Goal: Transaction & Acquisition: Book appointment/travel/reservation

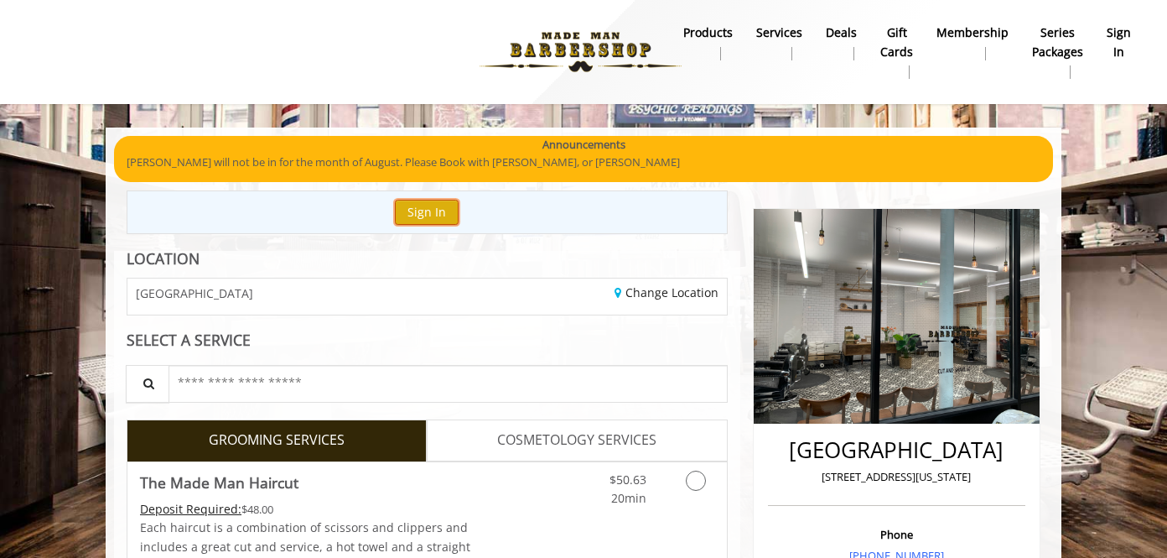
click at [435, 216] on button "Sign In" at bounding box center [427, 212] width 64 height 24
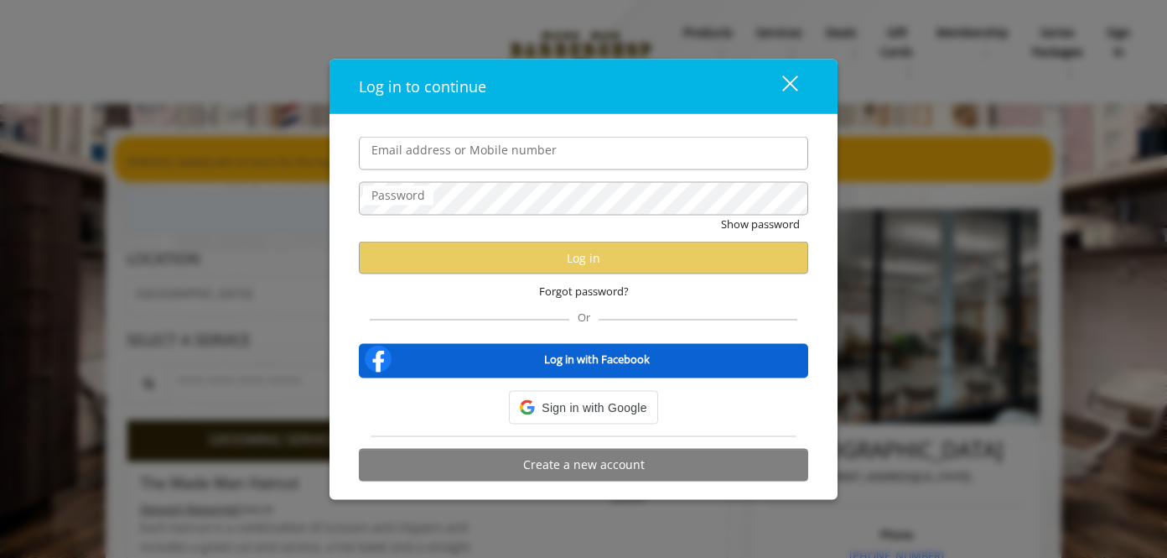
type input "**********"
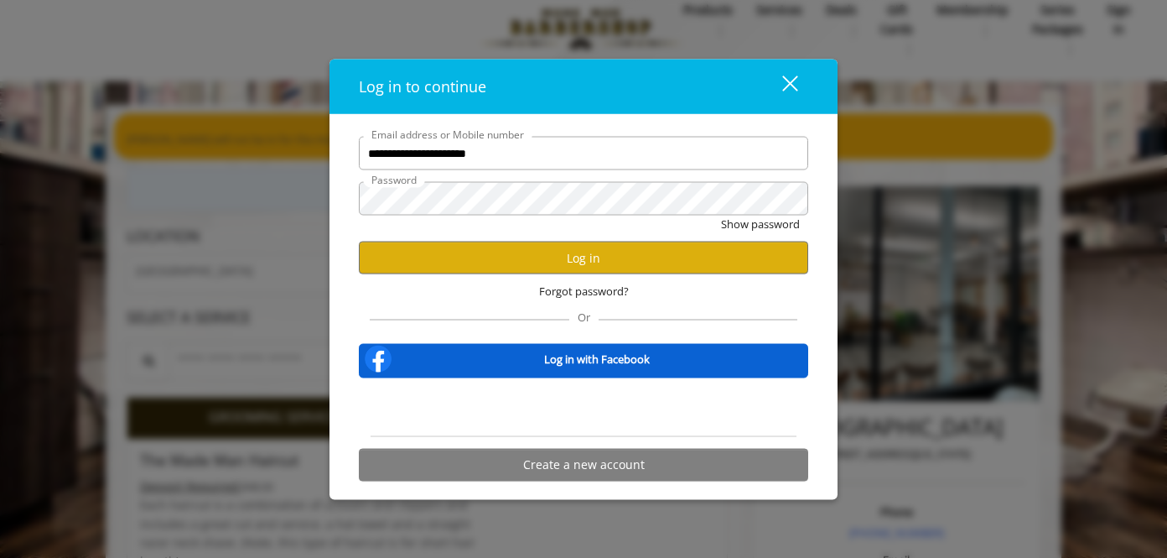
scroll to position [21, 0]
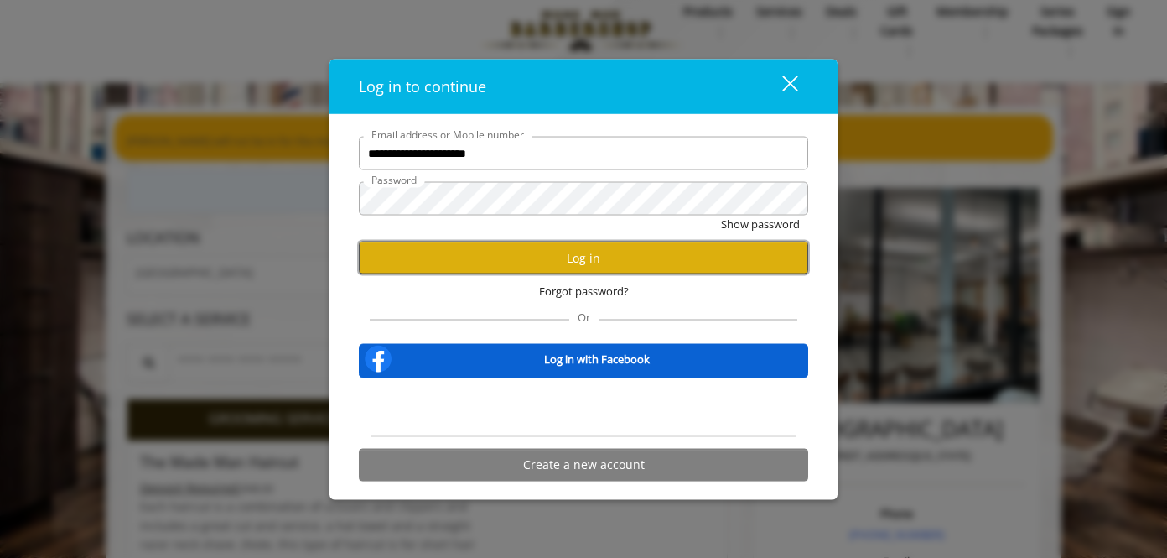
click at [561, 254] on button "Log in" at bounding box center [583, 258] width 449 height 33
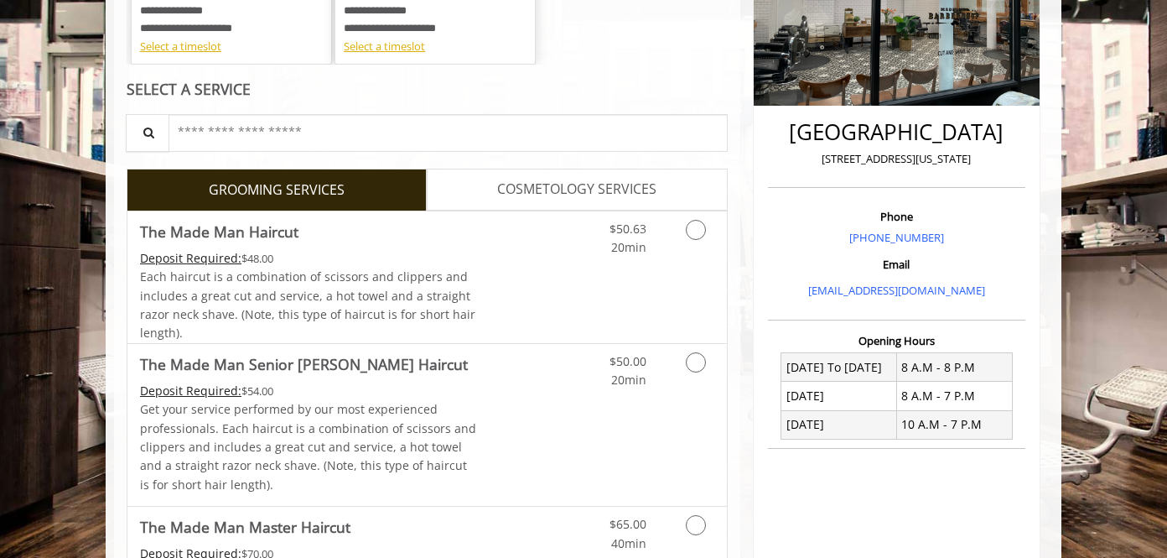
scroll to position [449, 0]
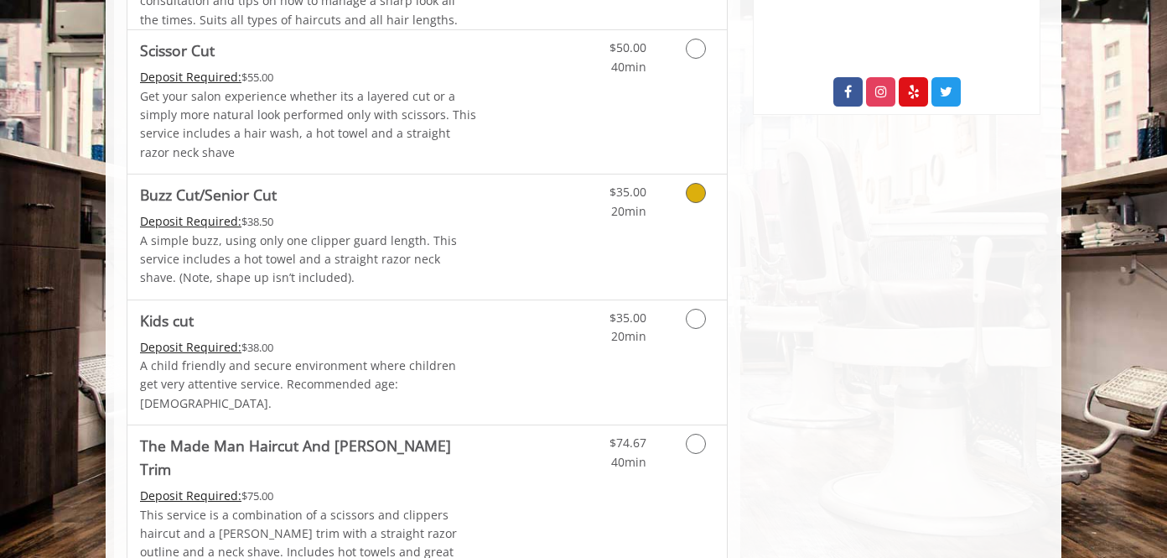
click at [684, 240] on div "$35.00 20min" at bounding box center [652, 236] width 150 height 125
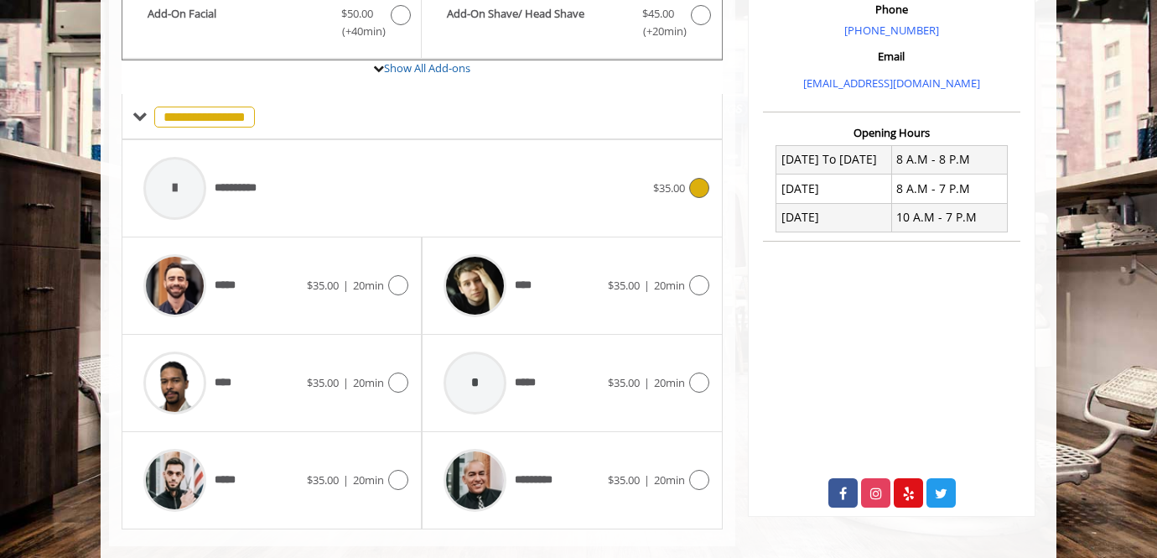
scroll to position [554, 0]
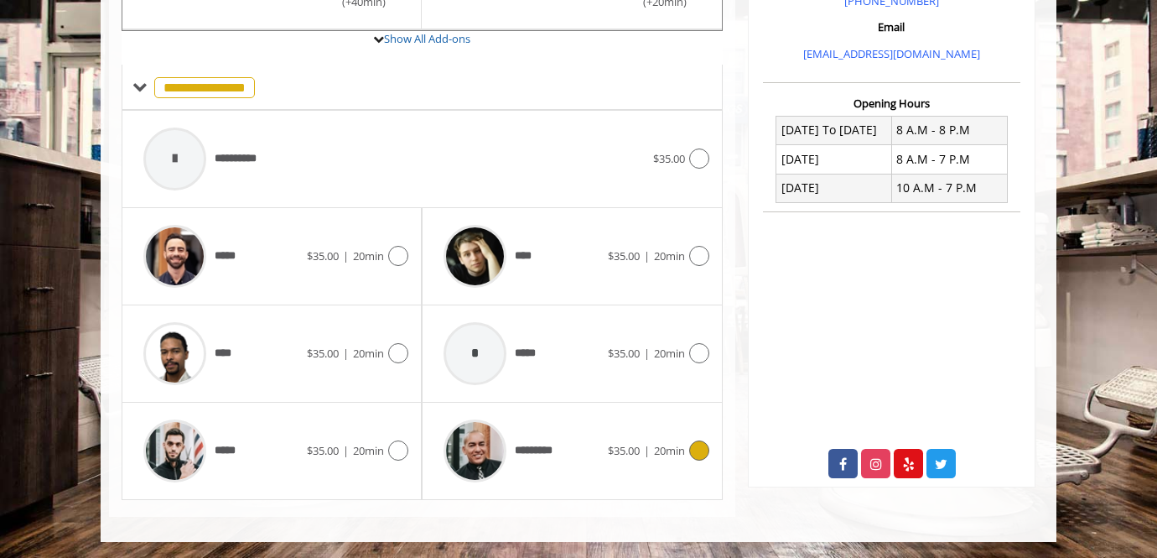
click at [691, 458] on div at bounding box center [697, 450] width 24 height 20
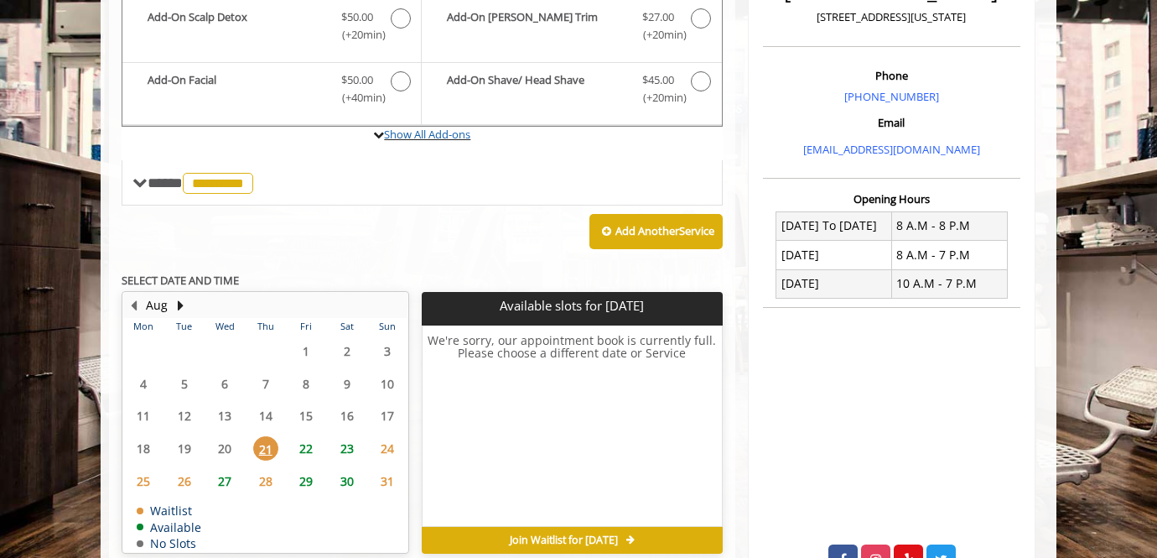
scroll to position [467, 0]
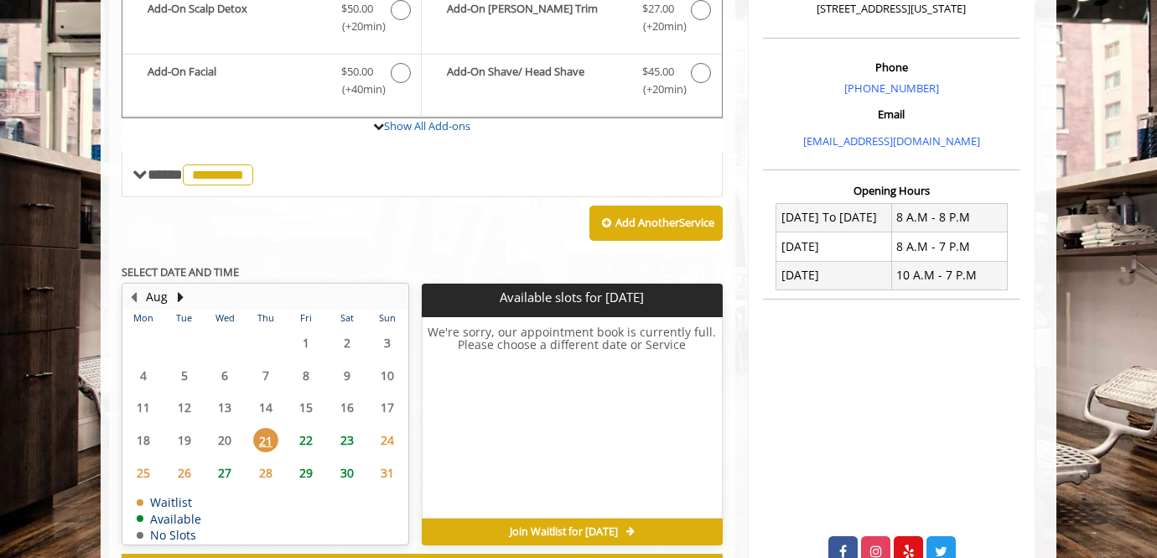
click at [305, 444] on span "22" at bounding box center [306, 440] width 25 height 24
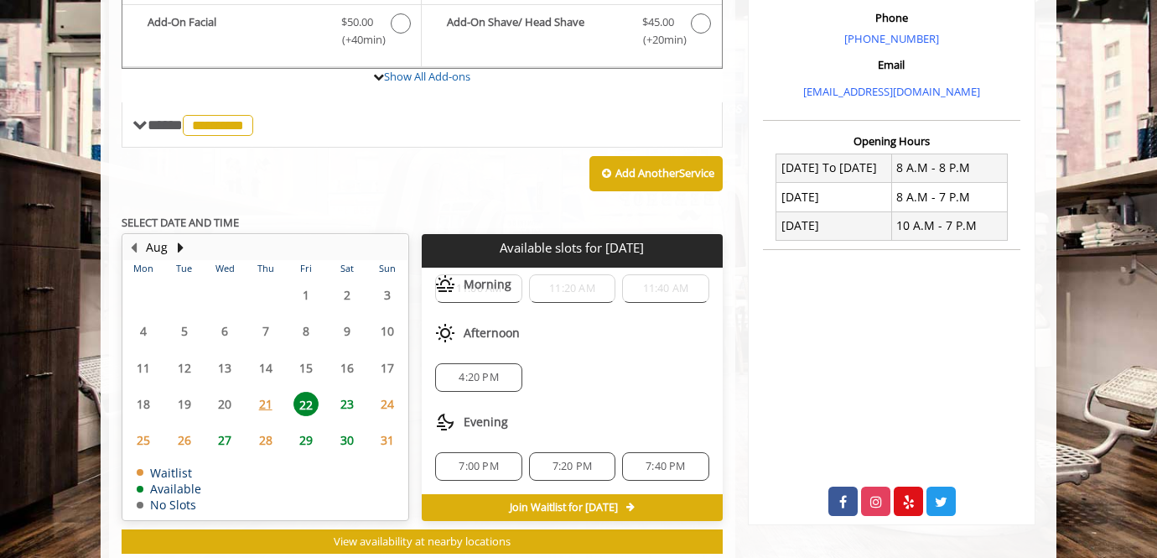
scroll to position [0, 0]
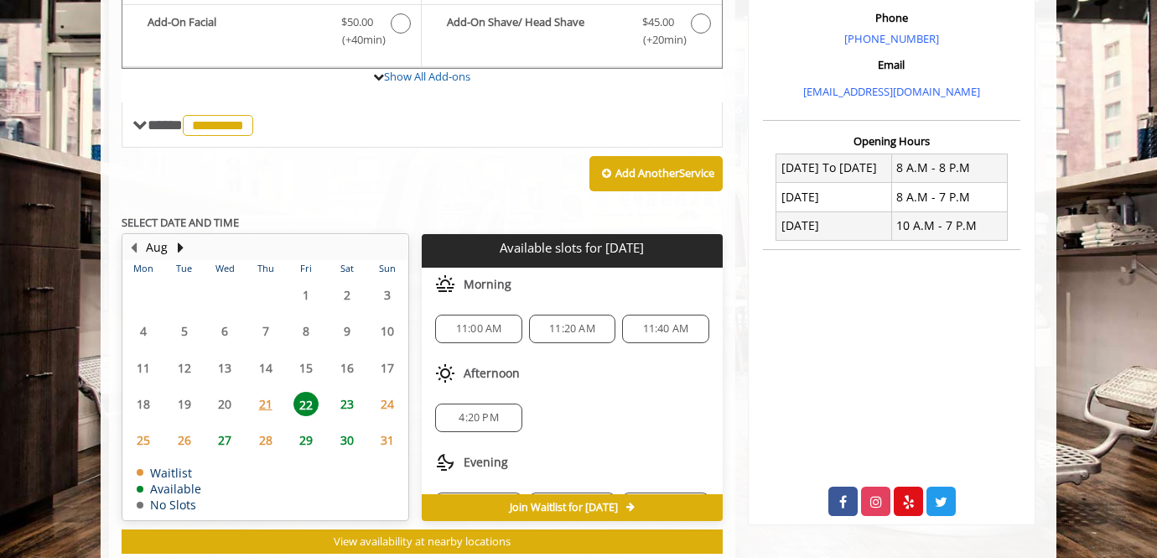
click at [501, 329] on span "11:00 AM" at bounding box center [478, 328] width 71 height 13
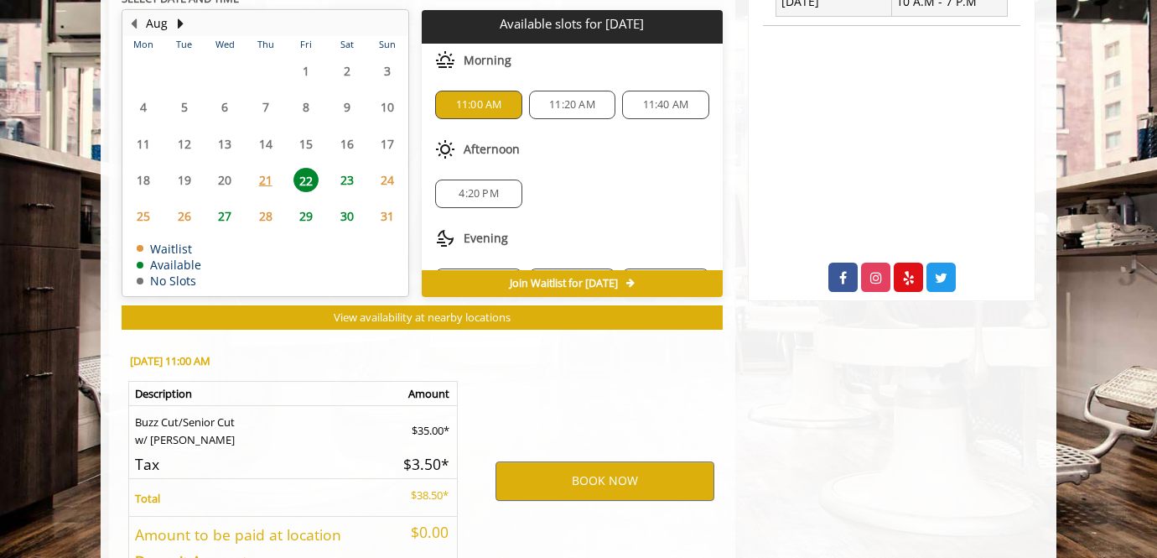
scroll to position [865, 0]
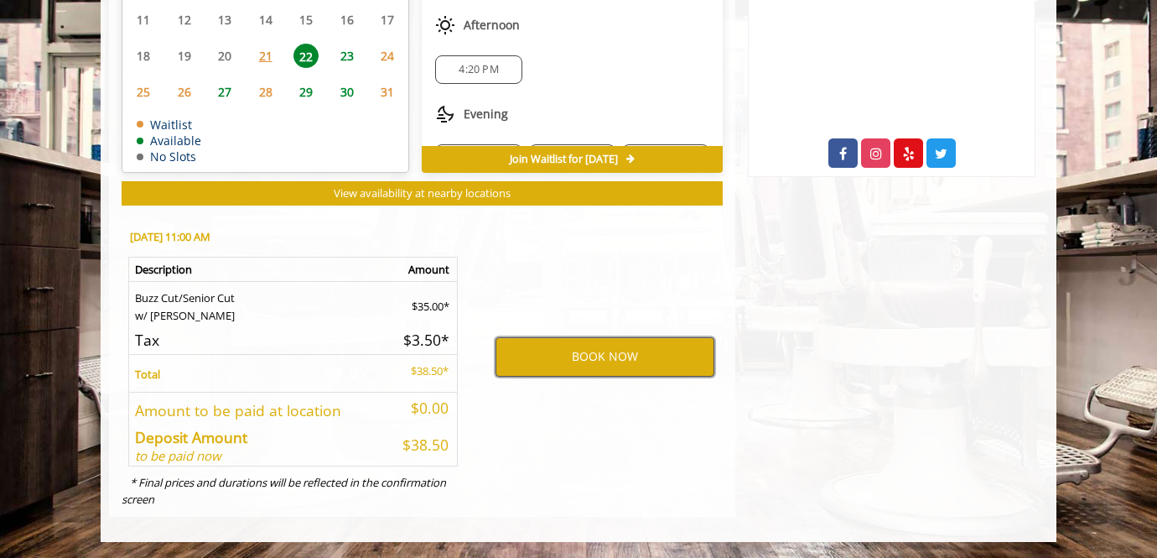
click at [559, 346] on button "BOOK NOW" at bounding box center [605, 356] width 219 height 39
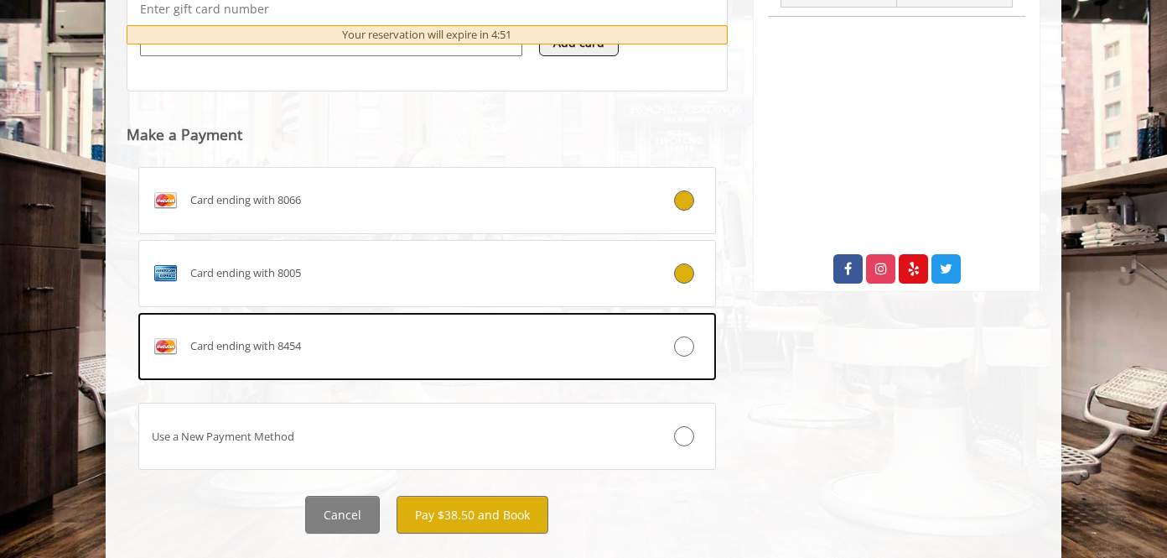
scroll to position [784, 0]
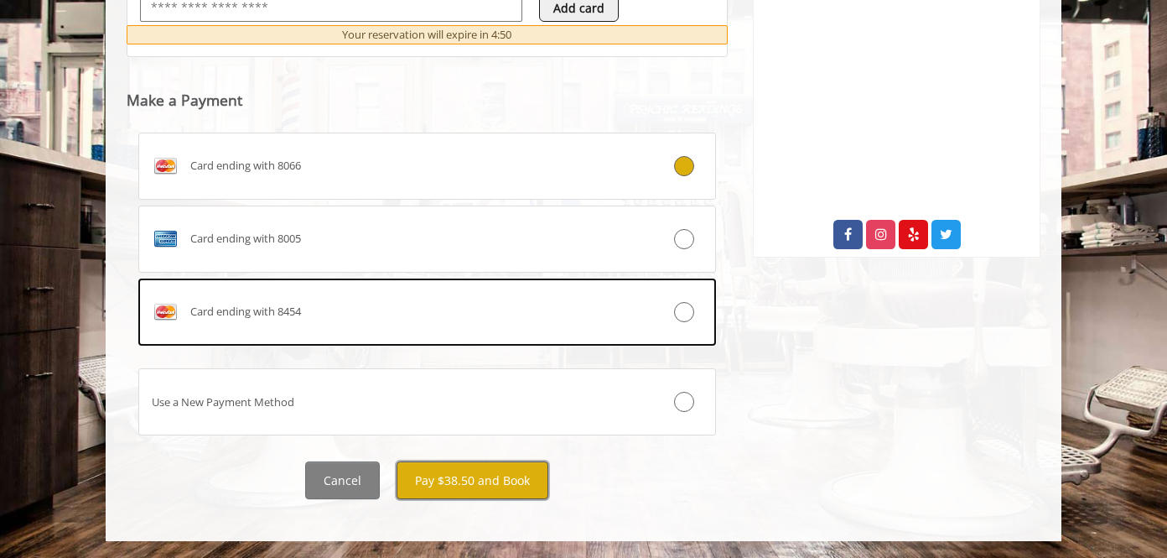
click at [471, 482] on button "Pay $38.50 and Book" at bounding box center [473, 480] width 152 height 38
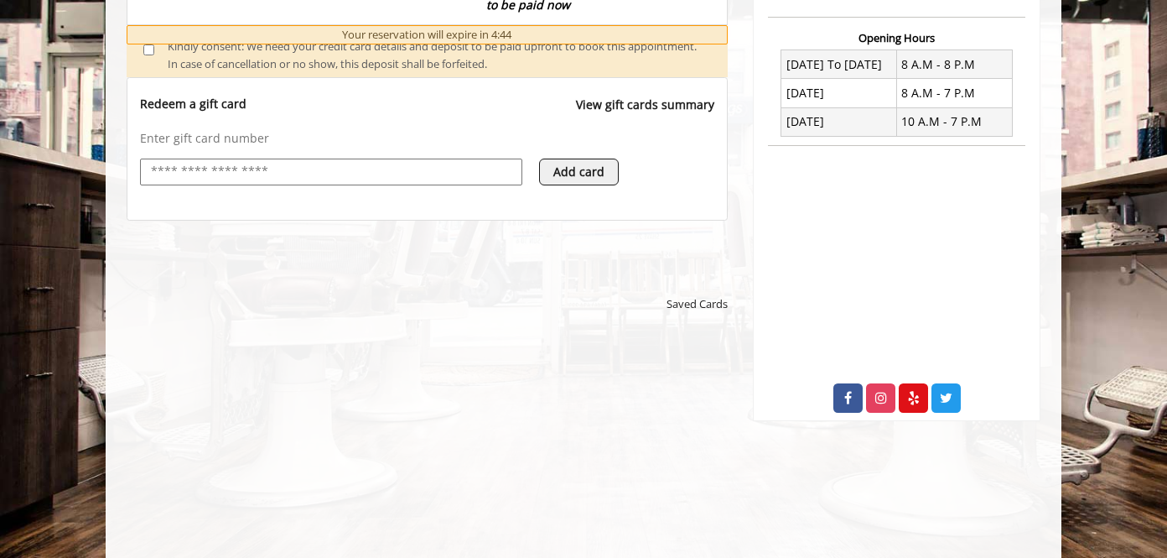
scroll to position [616, 0]
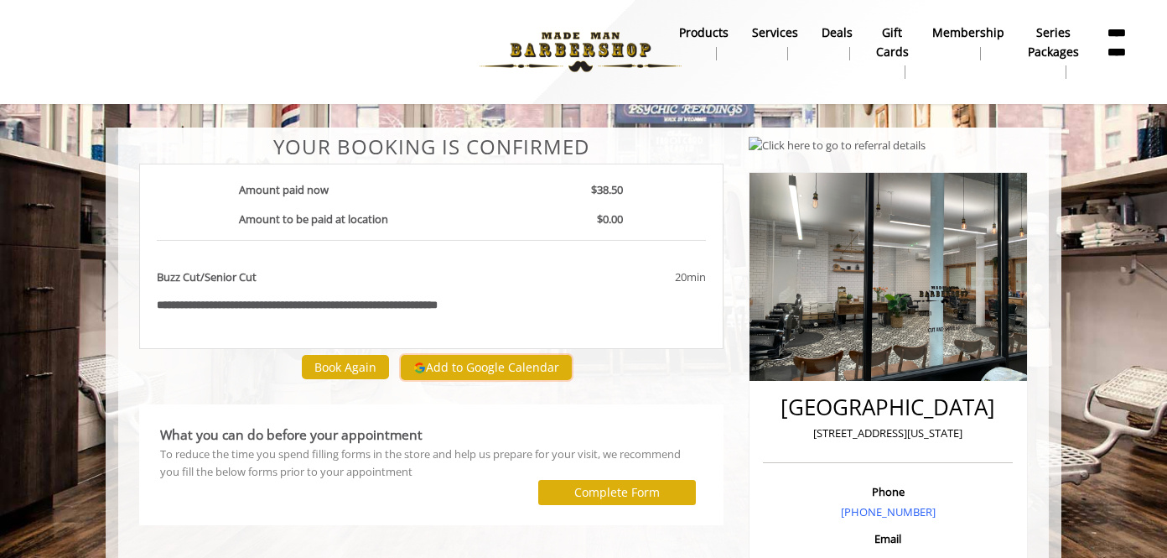
click at [516, 361] on button "Add to Google Calendar" at bounding box center [486, 367] width 171 height 25
